Goal: Find specific page/section: Find specific page/section

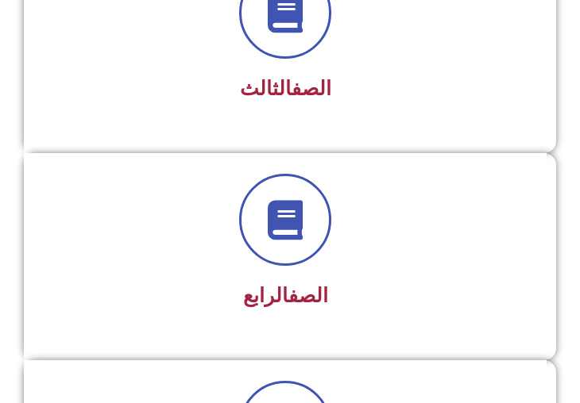
scroll to position [794, 0]
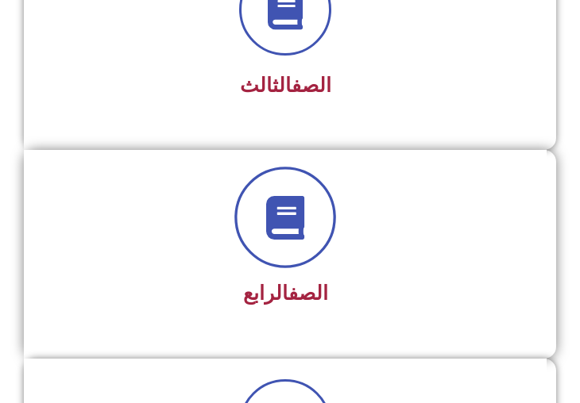
click at [310, 240] on span at bounding box center [285, 218] width 102 height 102
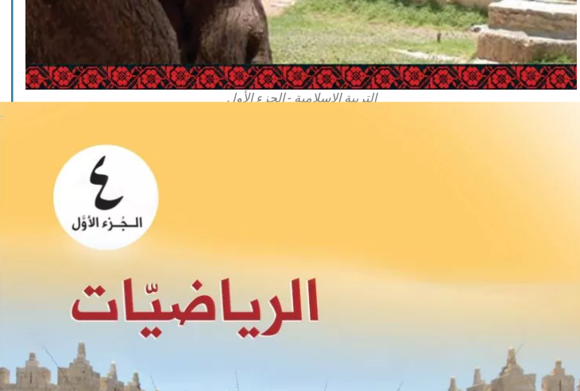
scroll to position [1588, -11]
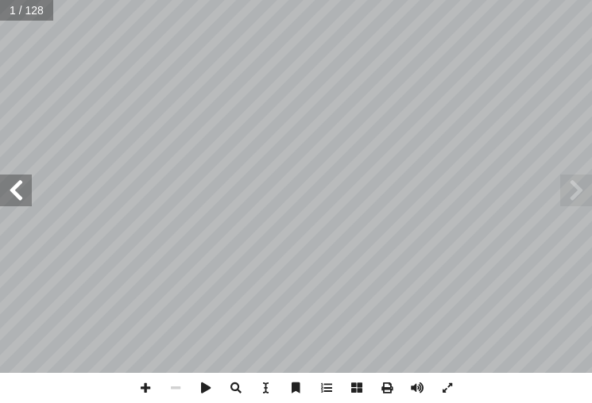
click at [21, 206] on span at bounding box center [16, 191] width 32 height 32
click at [21, 205] on span at bounding box center [16, 191] width 32 height 32
click at [21, 191] on span at bounding box center [16, 191] width 32 height 32
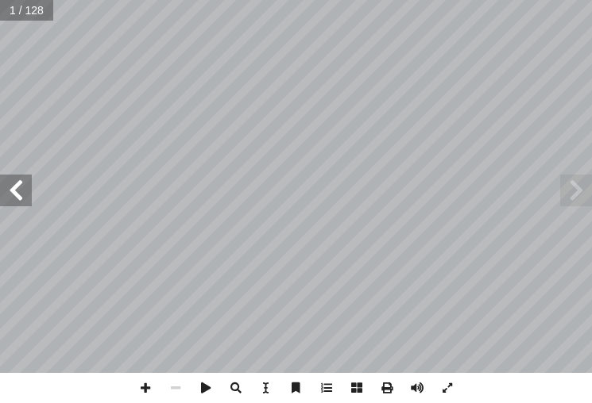
click at [21, 183] on span at bounding box center [16, 191] width 32 height 32
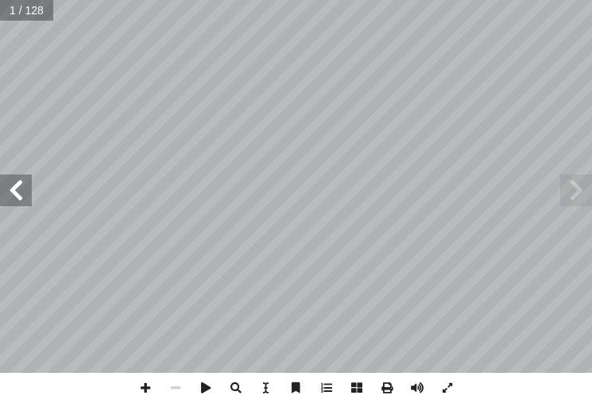
click at [21, 183] on span at bounding box center [16, 191] width 32 height 32
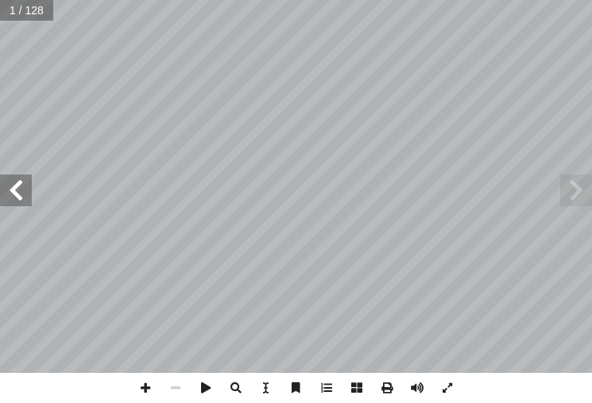
click at [21, 183] on span at bounding box center [16, 191] width 32 height 32
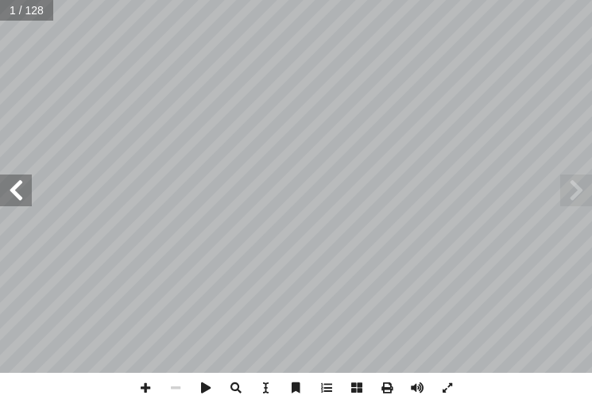
click at [21, 183] on span at bounding box center [16, 191] width 32 height 32
click at [19, 183] on span at bounding box center [16, 191] width 32 height 32
click at [18, 187] on span at bounding box center [16, 191] width 32 height 32
click at [13, 185] on span at bounding box center [16, 191] width 32 height 32
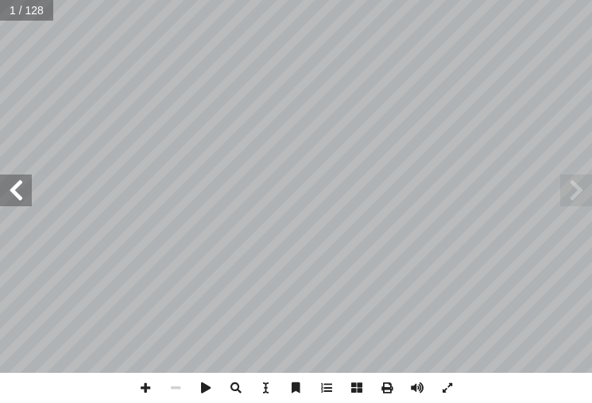
click at [13, 191] on span at bounding box center [16, 191] width 32 height 32
click at [22, 216] on div "ليف أ فريق الت� ا) ً د. [PERSON_NAME] (منسق . [PERSON_NAME] أ � لصوص � ن � . رو…" at bounding box center [296, 186] width 592 height 373
click at [23, 208] on div "ليف أ فريق الت� ا) ً د. [PERSON_NAME] (منسق . [PERSON_NAME] أ � لصوص � ن � . رو…" at bounding box center [296, 186] width 592 height 373
click at [22, 201] on span at bounding box center [16, 191] width 32 height 32
click at [21, 198] on span at bounding box center [16, 191] width 32 height 32
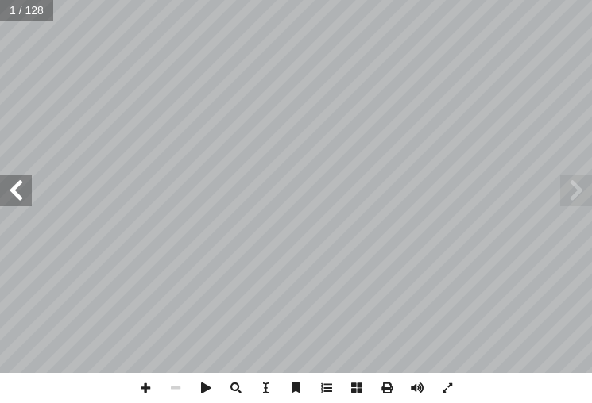
click at [18, 180] on span at bounding box center [16, 191] width 32 height 32
click at [18, 179] on span at bounding box center [16, 191] width 32 height 32
click at [18, 183] on span at bounding box center [16, 191] width 32 height 32
click at [18, 185] on span at bounding box center [16, 191] width 32 height 32
drag, startPoint x: 19, startPoint y: 188, endPoint x: 21, endPoint y: 179, distance: 9.8
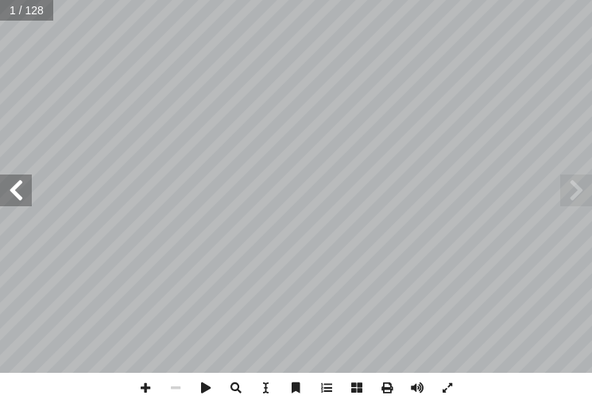
click at [21, 187] on span at bounding box center [16, 191] width 32 height 32
click at [28, 189] on span at bounding box center [16, 191] width 32 height 32
click at [148, 386] on span at bounding box center [145, 388] width 30 height 30
click at [143, 387] on span at bounding box center [145, 388] width 30 height 30
click at [591, 107] on html "الصفحة الرئيسية الصف الأول الصف الثاني الصف الثالث الصف الرابع الصف الخامس الصف…" at bounding box center [296, 53] width 592 height 107
